Goal: Task Accomplishment & Management: Use online tool/utility

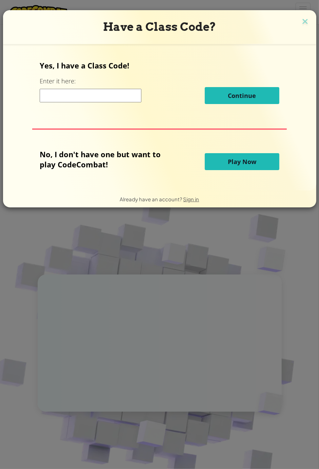
click at [244, 156] on button "Play Now" at bounding box center [242, 161] width 74 height 17
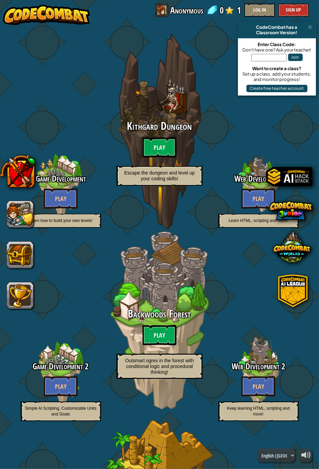
click at [227, 162] on div "Web Development Play Learn HTML, scripting and more!" at bounding box center [258, 184] width 107 height 107
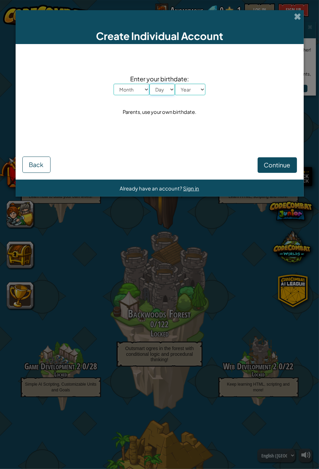
click at [161, 92] on select "Day 1 2 3 4 5 6 7 8 9 10 11 12 13 14 15 16 17 18 19 20 21 22 23 24 25 26 27 28 …" at bounding box center [161, 90] width 25 height 12
select select "18"
click at [149, 84] on select "Day 1 2 3 4 5 6 7 8 9 10 11 12 13 14 15 16 17 18 19 20 21 22 23 24 25 26 27 28 …" at bounding box center [161, 90] width 25 height 12
click at [194, 90] on select "Year 2025 2024 2023 2022 2021 2020 2019 2018 2017 2016 2015 2014 2013 2012 2011…" at bounding box center [190, 90] width 30 height 12
select select "2011"
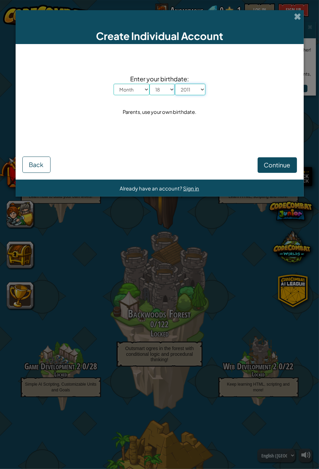
click at [175, 84] on select "Year 2025 2024 2023 2022 2021 2020 2019 2018 2017 2016 2015 2014 2013 2012 2011…" at bounding box center [190, 90] width 30 height 12
click at [140, 90] on select "Month January February March April May June July August September October Novem…" at bounding box center [131, 90] width 36 height 12
select select "3"
click at [113, 84] on select "Month January February March April May June July August September October Novem…" at bounding box center [131, 90] width 36 height 12
click at [269, 166] on span "Continue" at bounding box center [277, 165] width 26 height 8
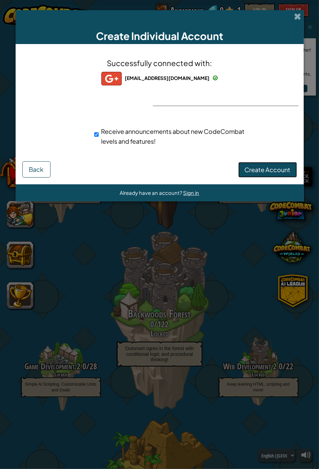
click at [265, 166] on span "Create Account" at bounding box center [267, 170] width 46 height 8
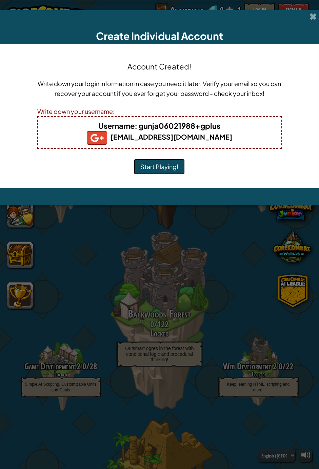
click at [173, 163] on button "Start Playing!" at bounding box center [159, 167] width 51 height 16
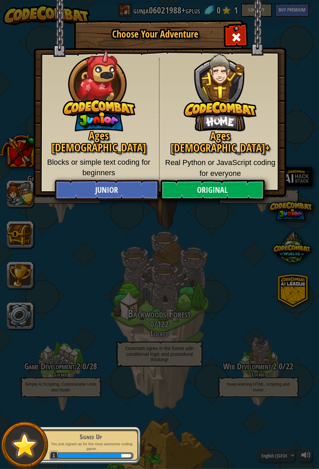
click at [220, 175] on div "Ages [DEMOGRAPHIC_DATA]+ Real Python or JavaScript coding for everyone" at bounding box center [219, 123] width 121 height 130
click at [207, 189] on link "Original" at bounding box center [212, 190] width 104 height 20
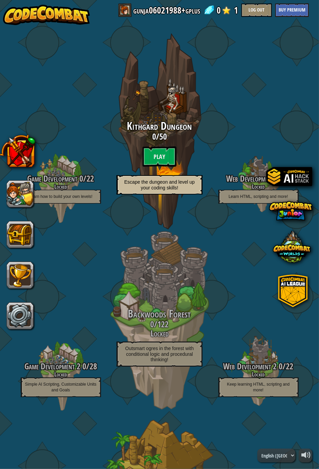
click at [171, 164] on btn "Play" at bounding box center [160, 156] width 34 height 20
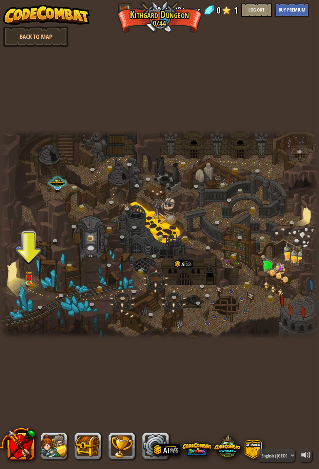
click at [32, 280] on img at bounding box center [28, 277] width 7 height 12
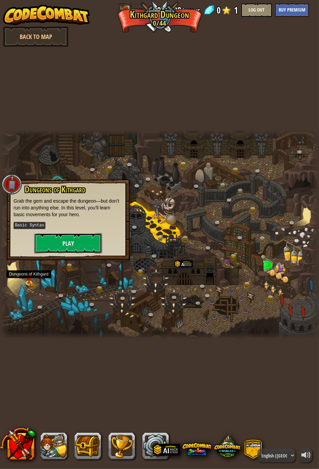
click at [72, 245] on button "Play" at bounding box center [68, 243] width 68 height 20
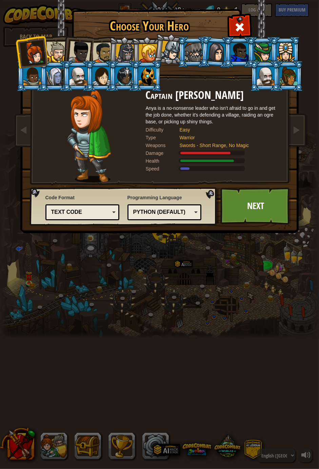
click at [256, 206] on link "Next" at bounding box center [255, 205] width 71 height 37
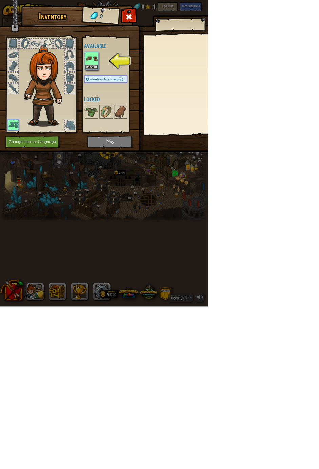
click at [107, 103] on img at bounding box center [70, 131] width 73 height 125
click at [107, 99] on img at bounding box center [70, 131] width 73 height 125
click at [115, 93] on div at bounding box center [107, 101] width 16 height 16
click at [93, 218] on button "Change Hero or Language" at bounding box center [50, 217] width 86 height 19
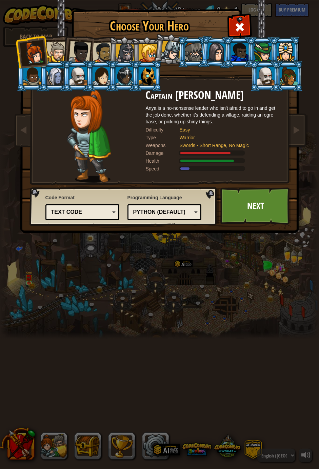
click at [51, 56] on div at bounding box center [56, 52] width 21 height 21
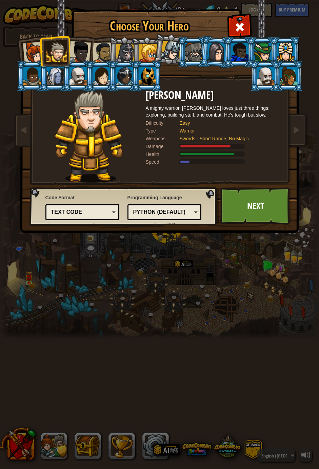
click at [116, 73] on div at bounding box center [124, 76] width 18 height 18
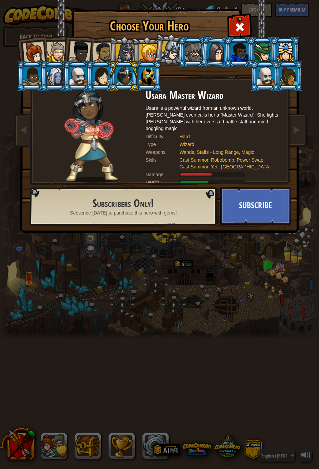
click at [36, 79] on div at bounding box center [32, 76] width 18 height 18
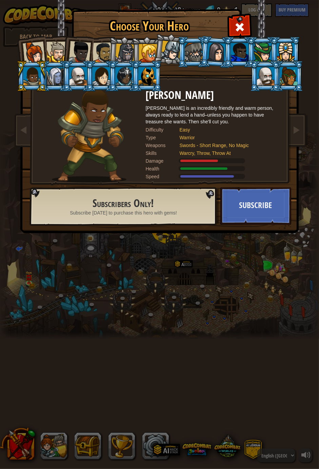
click at [34, 55] on div at bounding box center [33, 53] width 22 height 22
click at [312, 454] on div "Choose Your Hero 0 Captain [PERSON_NAME] is a no-nonsense leader who isn't afra…" at bounding box center [159, 234] width 319 height 469
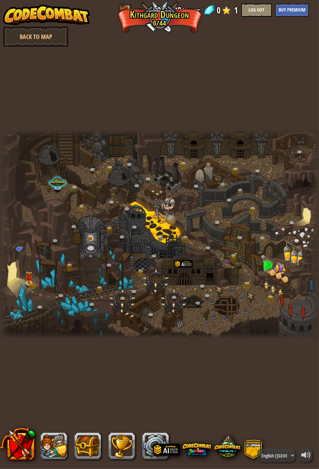
click at [206, 209] on div at bounding box center [159, 234] width 319 height 208
click at [37, 269] on div at bounding box center [159, 234] width 319 height 208
click at [31, 274] on img at bounding box center [28, 277] width 7 height 12
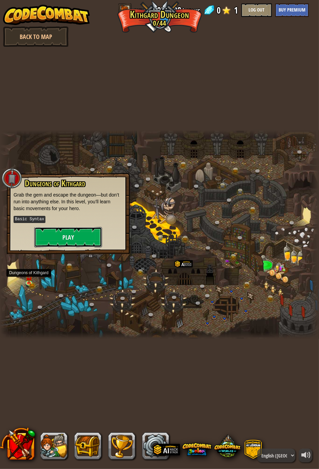
click at [71, 237] on button "Play" at bounding box center [68, 237] width 68 height 20
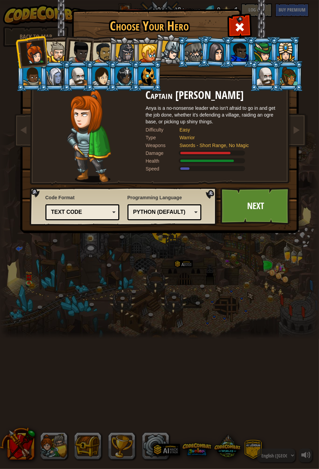
click at [89, 216] on div "Text code" at bounding box center [82, 212] width 65 height 10
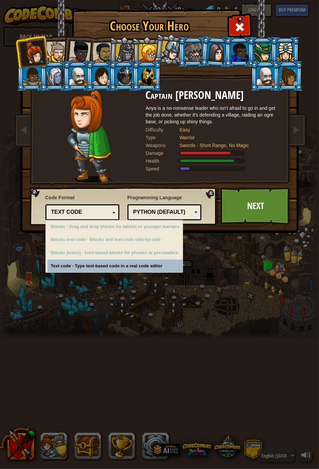
click at [200, 243] on div "Choose Your Hero 0 Captain [PERSON_NAME] is a no-nonsense leader who isn't afra…" at bounding box center [159, 234] width 319 height 469
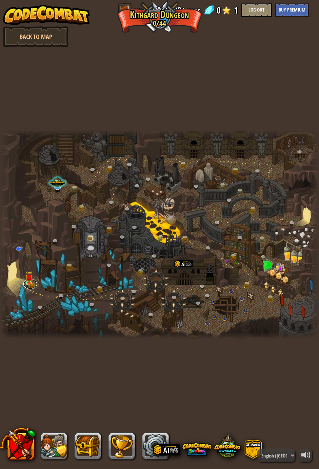
click at [33, 279] on link at bounding box center [30, 284] width 14 height 10
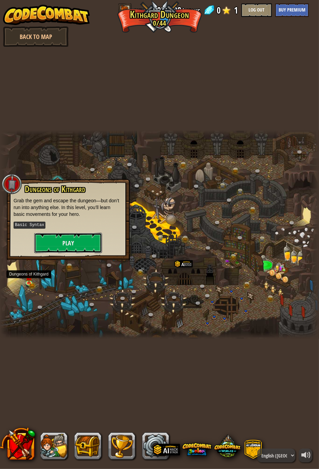
click at [71, 241] on button "Play" at bounding box center [68, 243] width 68 height 20
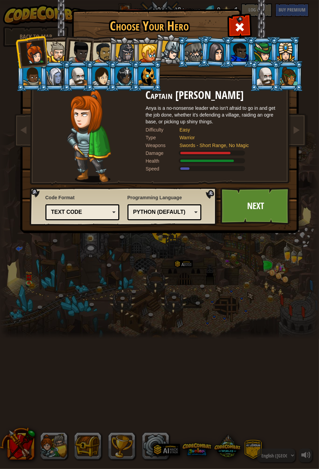
click at [243, 206] on link "Next" at bounding box center [255, 205] width 71 height 37
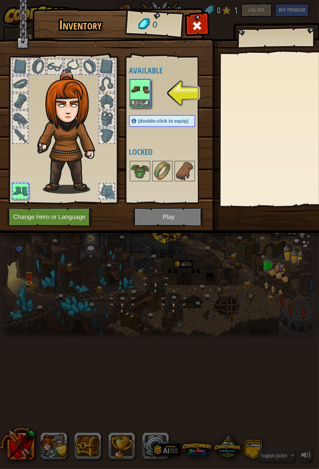
click at [266, 136] on div at bounding box center [280, 129] width 120 height 152
click at [135, 100] on button "Equip" at bounding box center [139, 102] width 19 height 7
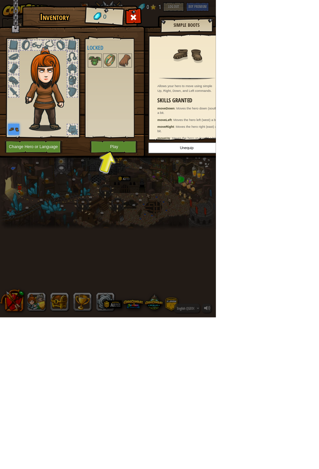
click at [209, 149] on div "Available Equip (double-click to equip) Locked" at bounding box center [169, 129] width 80 height 141
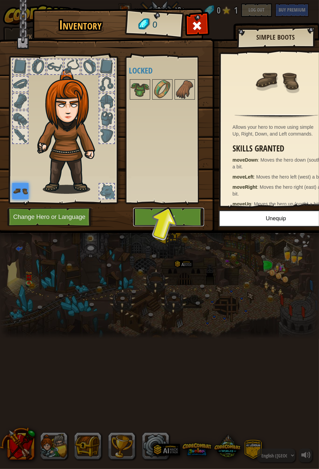
click at [179, 222] on button "Play" at bounding box center [168, 217] width 71 height 19
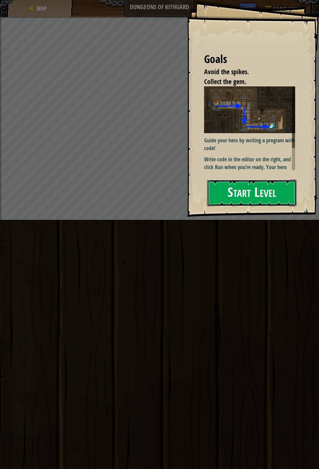
click at [253, 191] on button "Start Level" at bounding box center [251, 192] width 89 height 27
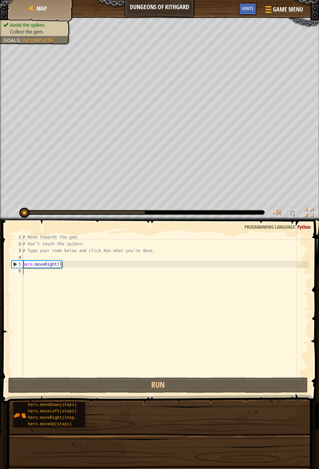
scroll to position [3, 0]
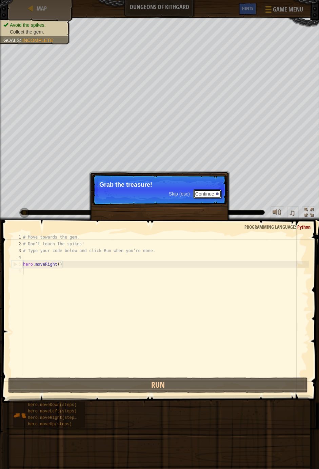
click at [213, 196] on button "Continue" at bounding box center [207, 193] width 28 height 9
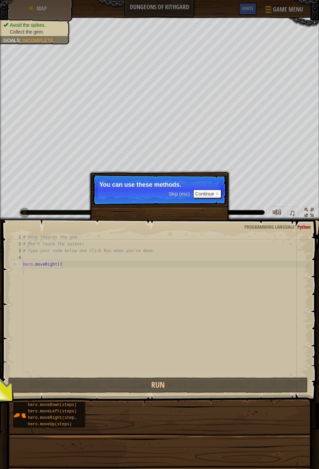
click at [53, 276] on div "# Move towards the gem. # Don’t touch the spikes! # Type your code below and cl…" at bounding box center [165, 312] width 287 height 156
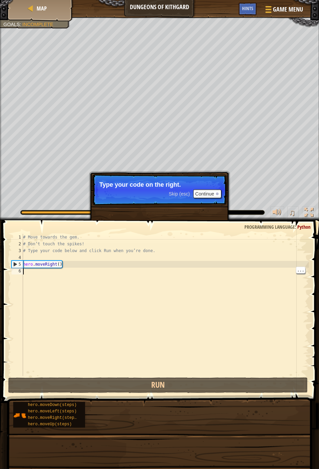
click at [46, 262] on div "# Move towards the gem. # Don’t touch the spikes! # Type your code below and cl…" at bounding box center [165, 312] width 287 height 156
type textarea "hero.moveRight()"
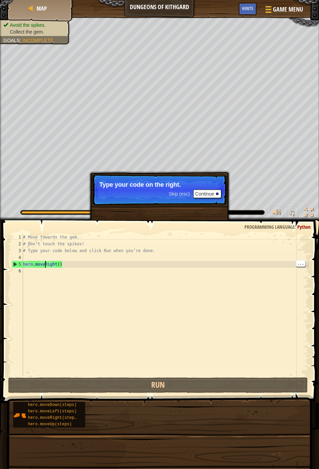
click at [70, 263] on div "# Move towards the gem. # Don’t touch the spikes! # Type your code below and cl…" at bounding box center [165, 312] width 287 height 156
click at [60, 262] on div "# Move towards the gem. # Don’t touch the spikes! # Type your code below and cl…" at bounding box center [165, 312] width 287 height 156
click at [44, 266] on div "# Move towards the gem. # Don’t touch the spikes! # Type your code below and cl…" at bounding box center [165, 312] width 287 height 156
click at [71, 261] on div "# Move towards the gem. # Don’t touch the spikes! # Type your code below and cl…" at bounding box center [165, 312] width 287 height 156
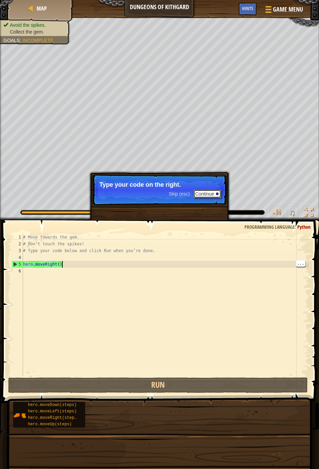
click at [210, 190] on button "Continue" at bounding box center [207, 193] width 28 height 9
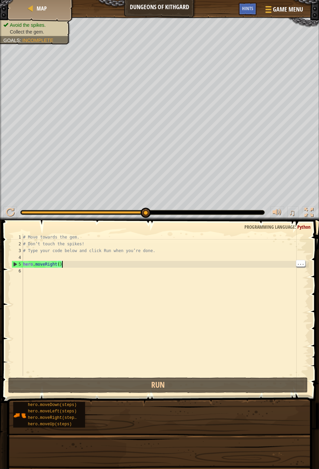
click at [36, 272] on div "# Move towards the gem. # Don’t touch the spikes! # Type your code below and cl…" at bounding box center [165, 312] width 287 height 156
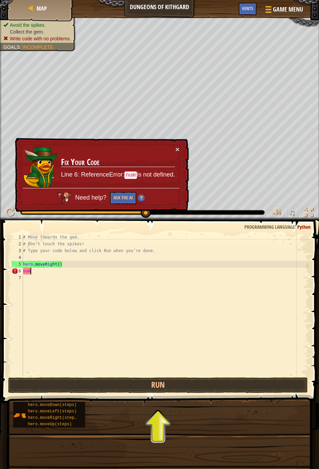
scroll to position [3, 0]
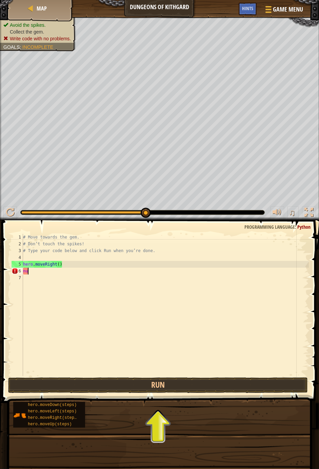
type textarea "n"
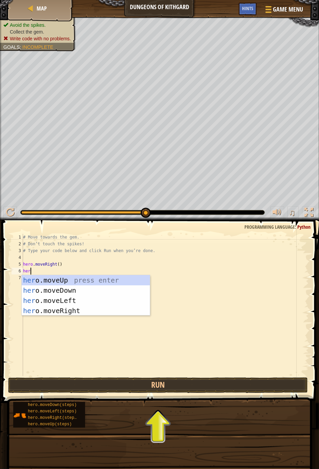
type textarea "hero"
click at [68, 293] on div "hero .moveUp press enter hero .moveDown press enter hero .moveLeft press enter …" at bounding box center [86, 305] width 128 height 61
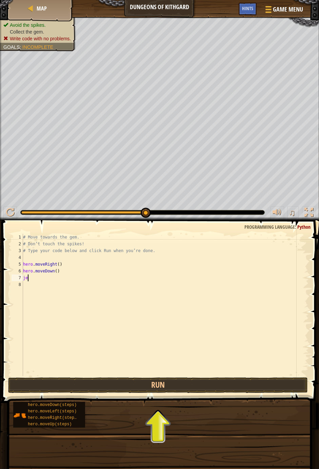
type textarea "j"
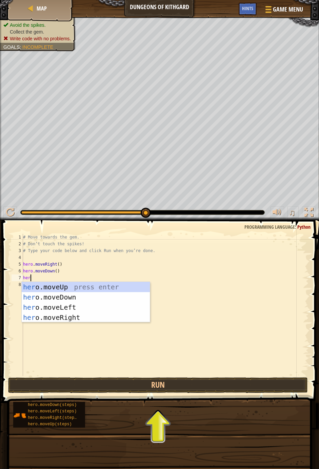
type textarea "hero"
click at [69, 294] on div "hero .moveUp press enter hero .moveDown press enter hero .moveLeft press enter …" at bounding box center [86, 312] width 128 height 61
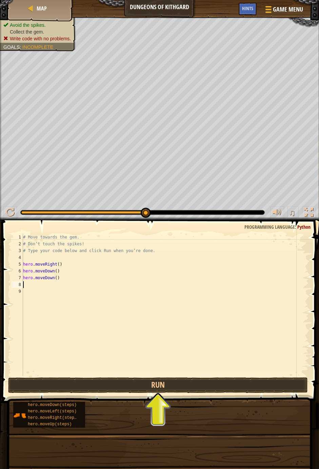
click at [61, 274] on div "# Move towards the gem. # Don’t touch the spikes! # Type your code below and cl…" at bounding box center [165, 312] width 287 height 156
type textarea "h"
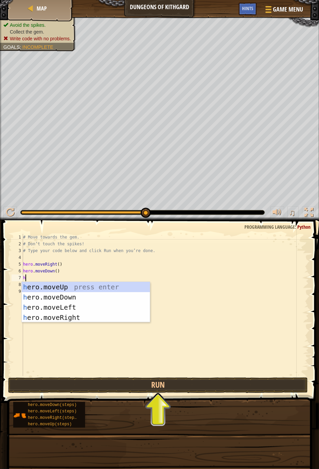
type textarea "her"
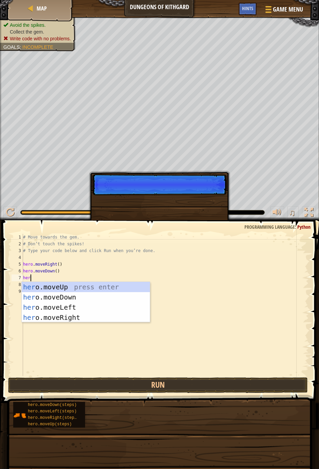
click at [63, 316] on div "her o.moveUp press enter her o.moveDown press enter her o.moveLeft press enter …" at bounding box center [86, 312] width 128 height 61
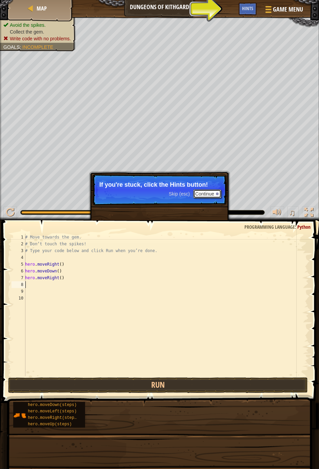
click at [208, 194] on button "Continue" at bounding box center [207, 193] width 28 height 9
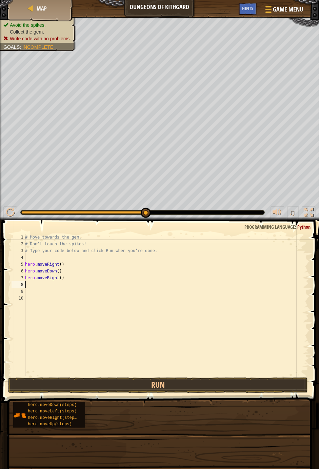
click at [36, 299] on div "# Move towards the gem. # Don’t touch the spikes! # Type your code below and cl…" at bounding box center [166, 312] width 285 height 156
click at [37, 289] on div "# Move towards the gem. # Don’t touch the spikes! # Type your code below and cl…" at bounding box center [166, 312] width 285 height 156
click at [34, 300] on div "# Move towards the gem. # Don’t touch the spikes! # Type your code below and cl…" at bounding box center [166, 312] width 285 height 156
type textarea "p"
type textarea "h"
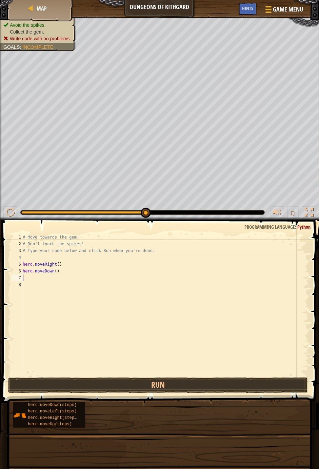
click at [31, 280] on div "# Move towards the gem. # Don’t touch the spikes! # Type your code below and cl…" at bounding box center [164, 312] width 287 height 156
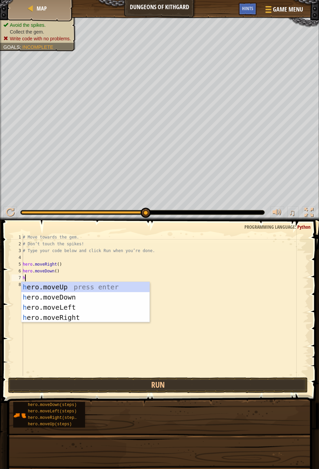
type textarea "her"
click at [74, 318] on div "her o.moveUp press enter her o.moveDown press enter her o.moveLeft press enter …" at bounding box center [85, 312] width 128 height 61
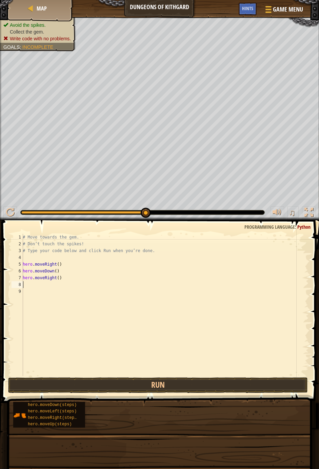
click at [30, 292] on div "# Move towards the gem. # Don’t touch the spikes! # Type your code below and cl…" at bounding box center [164, 312] width 287 height 156
type textarea "hero.moveRight()"
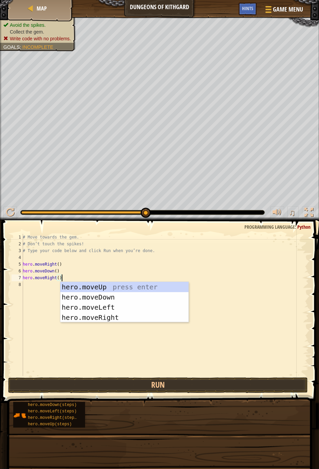
click at [29, 291] on div "# Move towards the gem. # Don’t touch the spikes! # Type your code below and cl…" at bounding box center [164, 312] width 287 height 156
click at [149, 288] on div "hero.moveUp press enter hero.moveDown press enter hero.moveLeft press enter her…" at bounding box center [124, 312] width 128 height 61
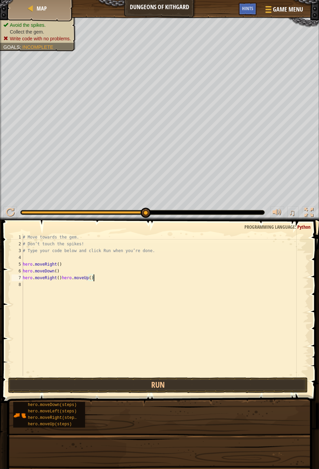
scroll to position [3, 5]
type textarea "hero.moveRight()"
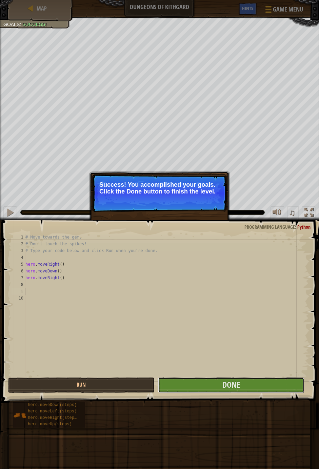
click at [248, 387] on button "Done" at bounding box center [231, 385] width 146 height 16
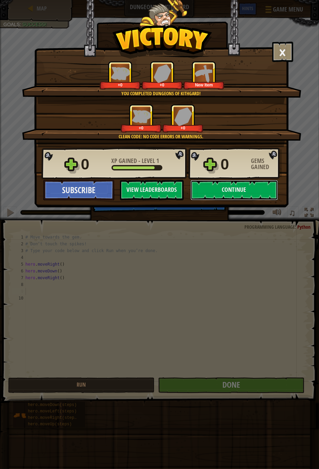
click at [229, 192] on button "Continue" at bounding box center [233, 190] width 87 height 20
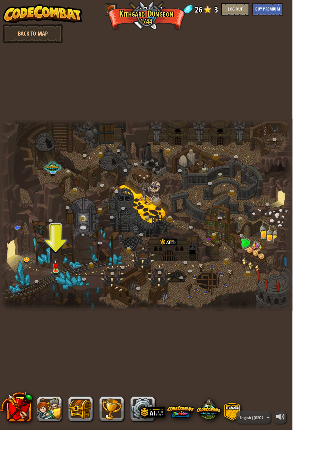
click at [56, 263] on div at bounding box center [159, 234] width 319 height 208
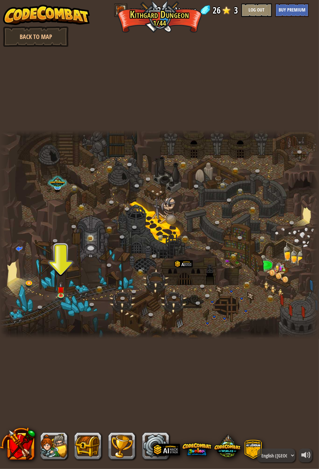
click at [68, 292] on div at bounding box center [159, 234] width 319 height 208
click at [62, 293] on img at bounding box center [60, 289] width 7 height 13
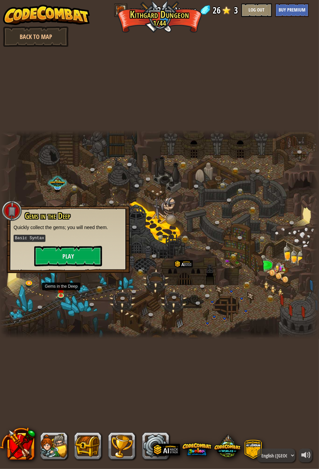
click at [62, 294] on img at bounding box center [60, 289] width 7 height 13
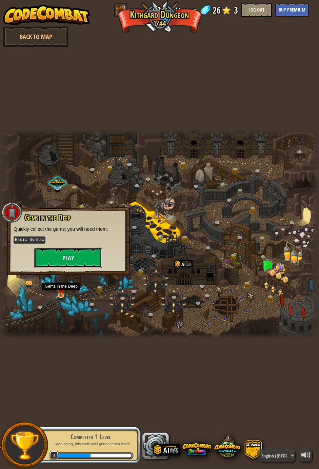
click at [71, 257] on button "Play" at bounding box center [68, 258] width 68 height 20
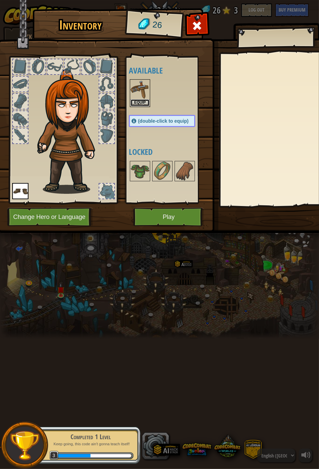
click at [132, 103] on button "Equip" at bounding box center [139, 102] width 19 height 7
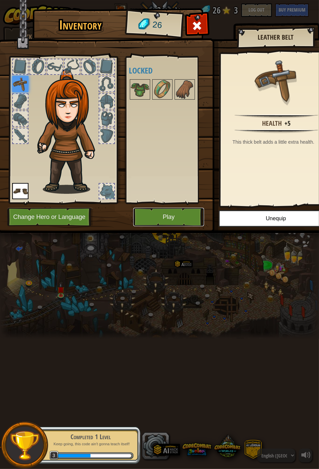
click at [181, 221] on button "Play" at bounding box center [168, 217] width 71 height 19
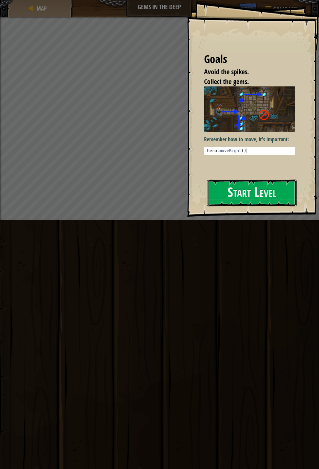
click at [255, 199] on button "Start Level" at bounding box center [251, 192] width 89 height 27
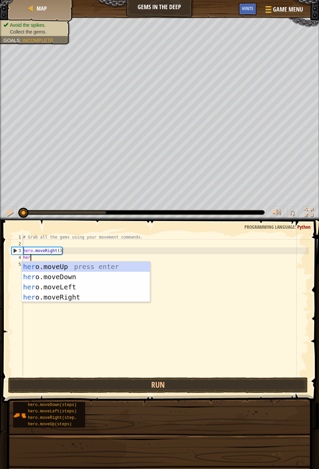
scroll to position [3, 0]
type textarea "hero"
click at [68, 274] on div "hero .moveUp press enter hero .moveDown press enter hero .moveLeft press enter …" at bounding box center [86, 291] width 128 height 61
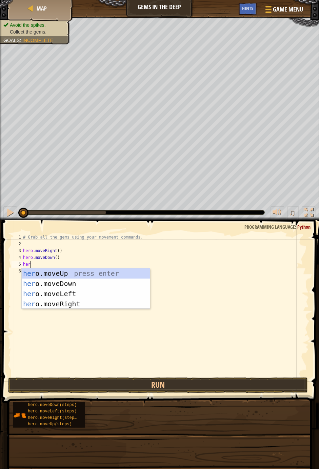
type textarea "hero"
click at [66, 271] on div "hero .moveUp press enter hero .moveDown press enter hero .moveLeft press enter …" at bounding box center [86, 298] width 128 height 61
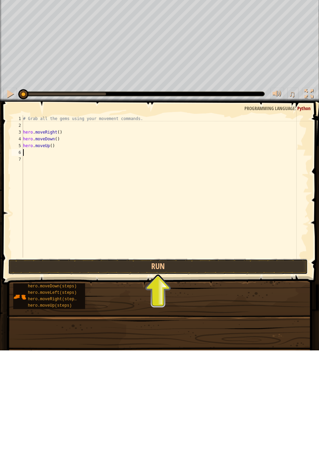
click at [165, 383] on button "Run" at bounding box center [157, 385] width 299 height 16
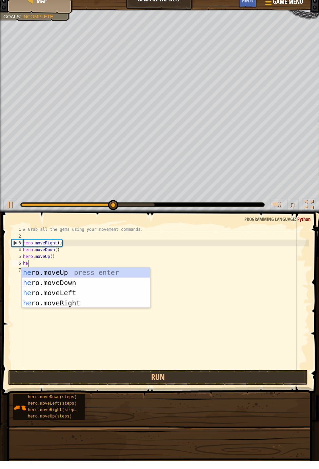
type textarea "her"
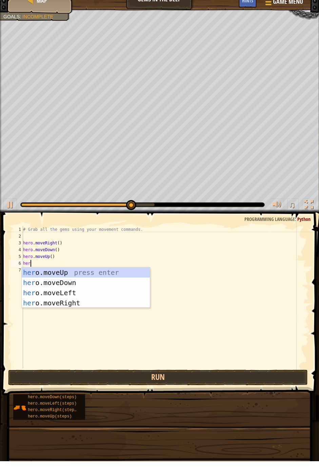
click at [72, 307] on div "her o.moveUp press enter her o.moveDown press enter her o.moveLeft press enter …" at bounding box center [86, 305] width 128 height 61
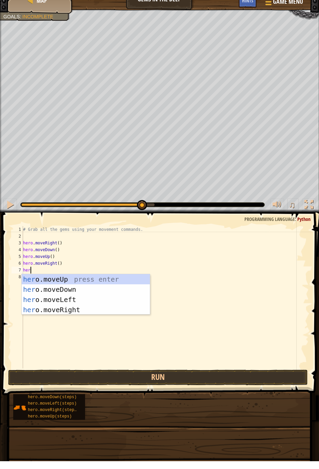
type textarea "hero"
click at [79, 289] on div "hero .moveUp press enter hero .moveDown press enter hero .moveLeft press enter …" at bounding box center [86, 312] width 128 height 61
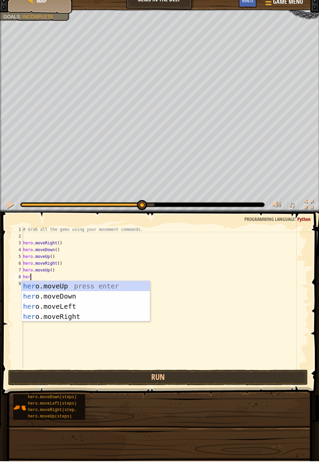
type textarea "hero"
click at [64, 314] on div "hero .moveUp press enter hero .moveDown press enter hero .moveLeft press enter …" at bounding box center [86, 319] width 128 height 61
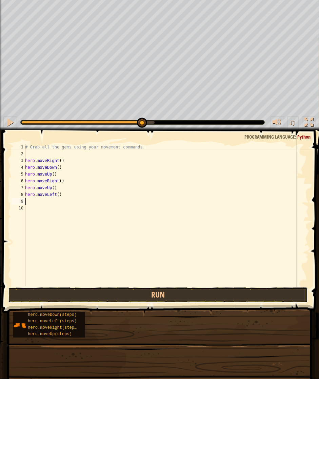
click at [167, 385] on button "Run" at bounding box center [157, 385] width 299 height 16
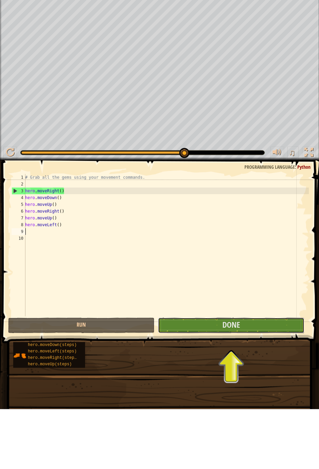
click at [204, 389] on button "Done" at bounding box center [231, 385] width 146 height 16
